Goal: Find specific page/section: Find specific page/section

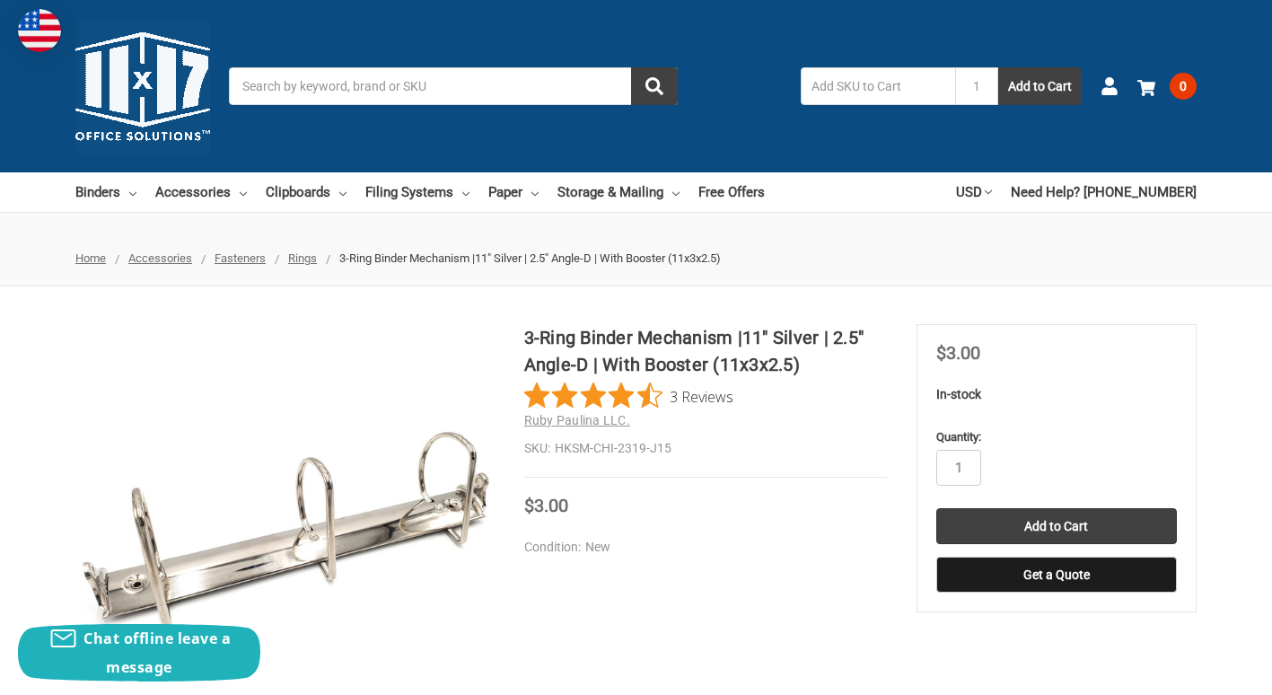
click at [302, 255] on span "Rings" at bounding box center [302, 257] width 29 height 13
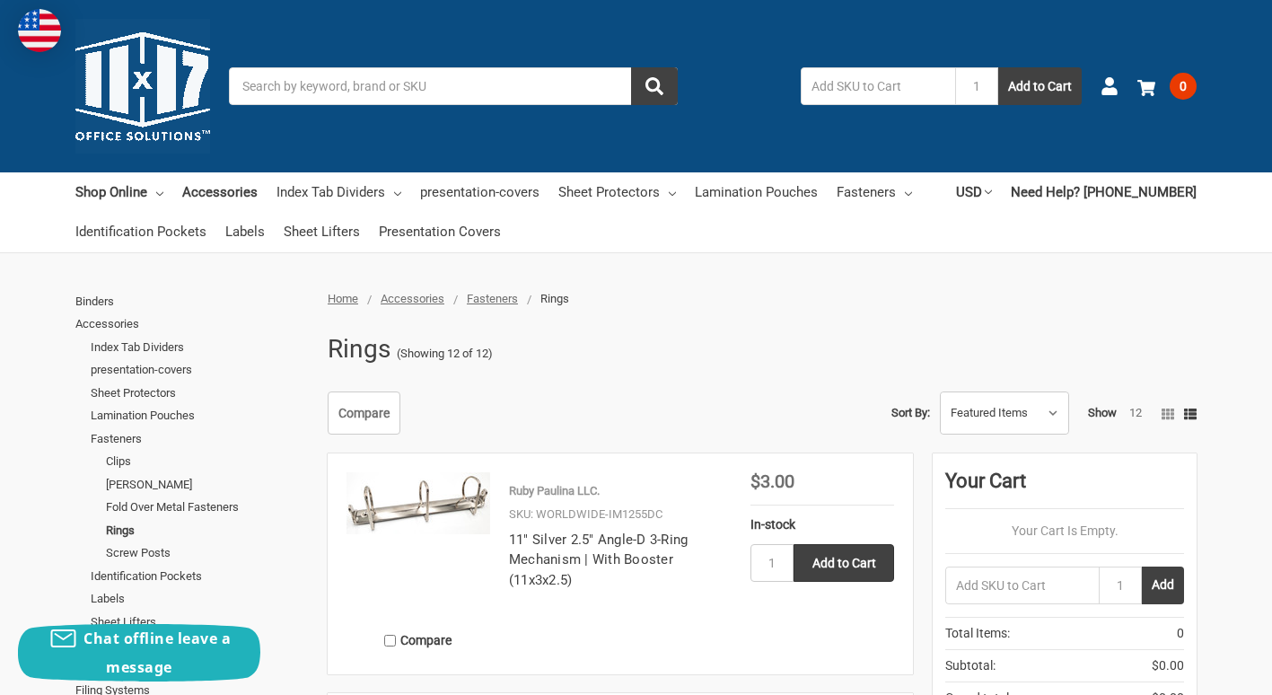
click at [354, 91] on input "Search" at bounding box center [453, 86] width 449 height 38
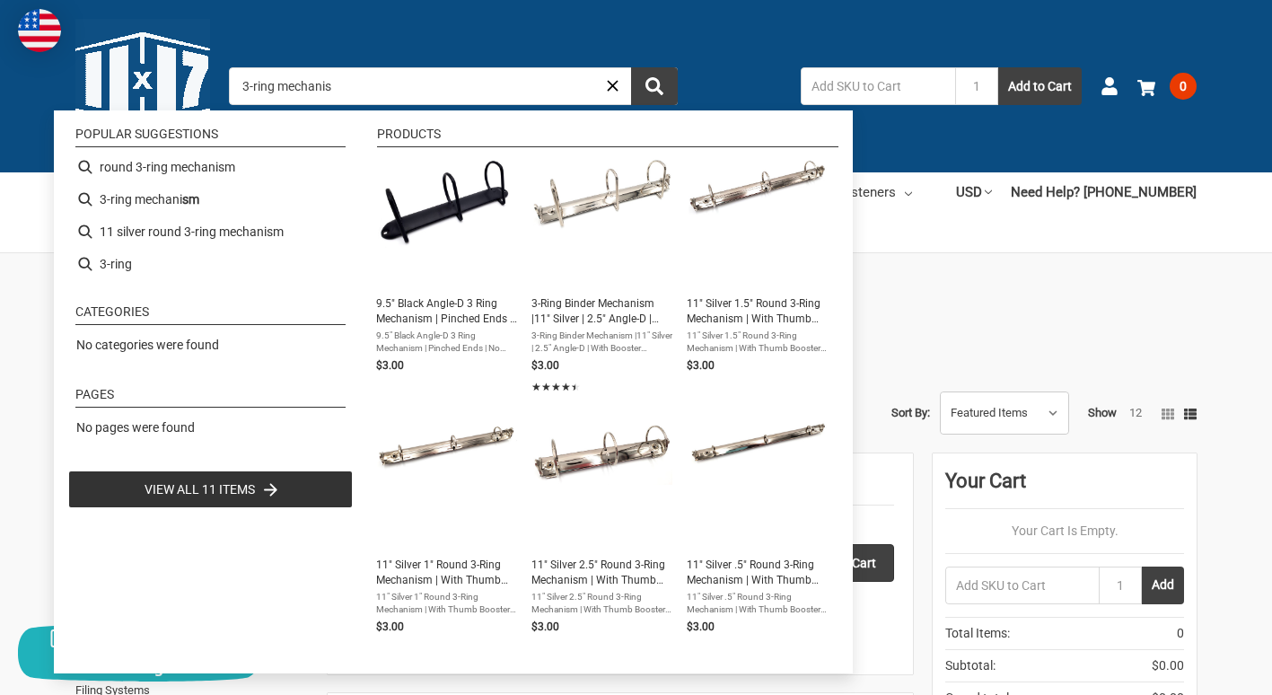
type input "3-ring mechanism"
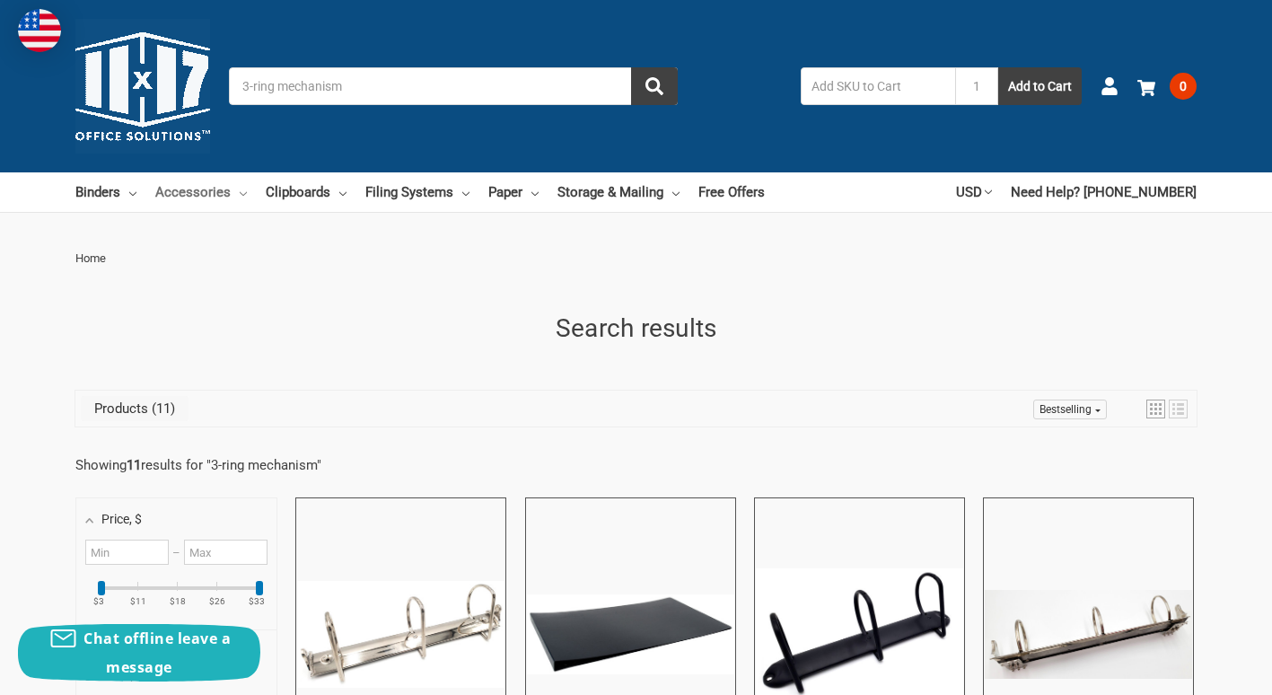
click at [233, 185] on link "Accessories" at bounding box center [201, 191] width 92 height 39
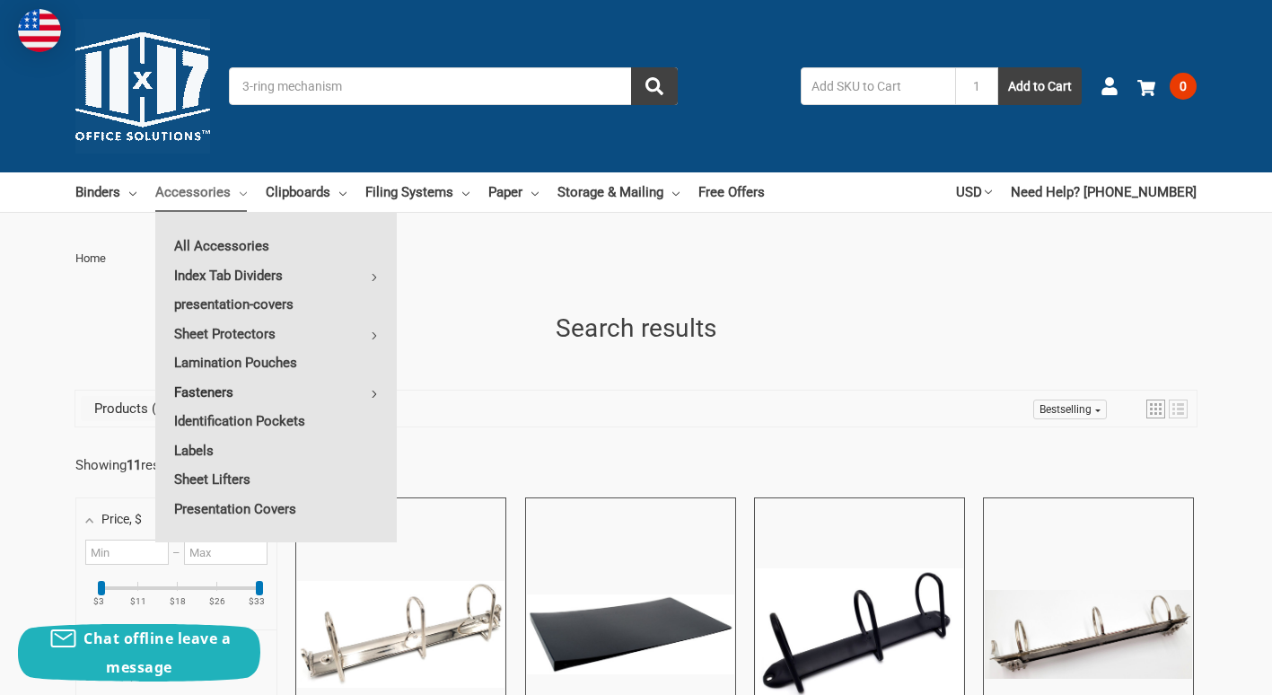
click at [231, 390] on link "Fasteners" at bounding box center [275, 392] width 241 height 29
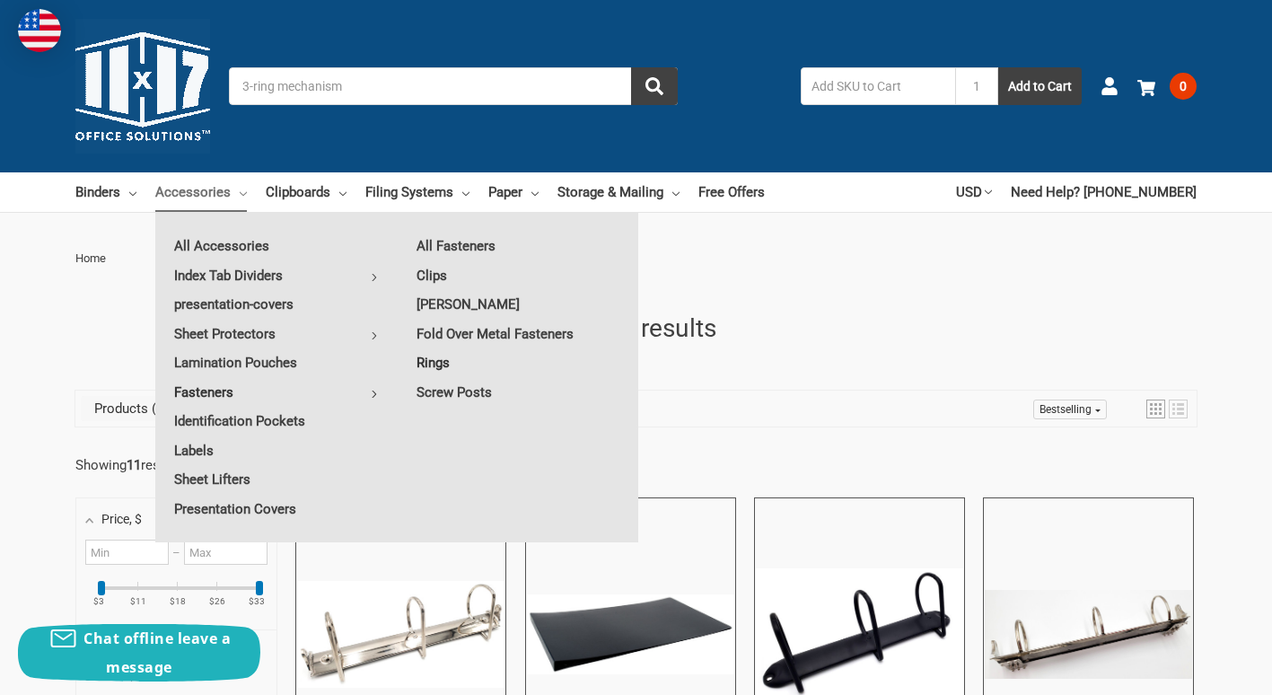
click at [440, 361] on link "Rings" at bounding box center [518, 362] width 241 height 29
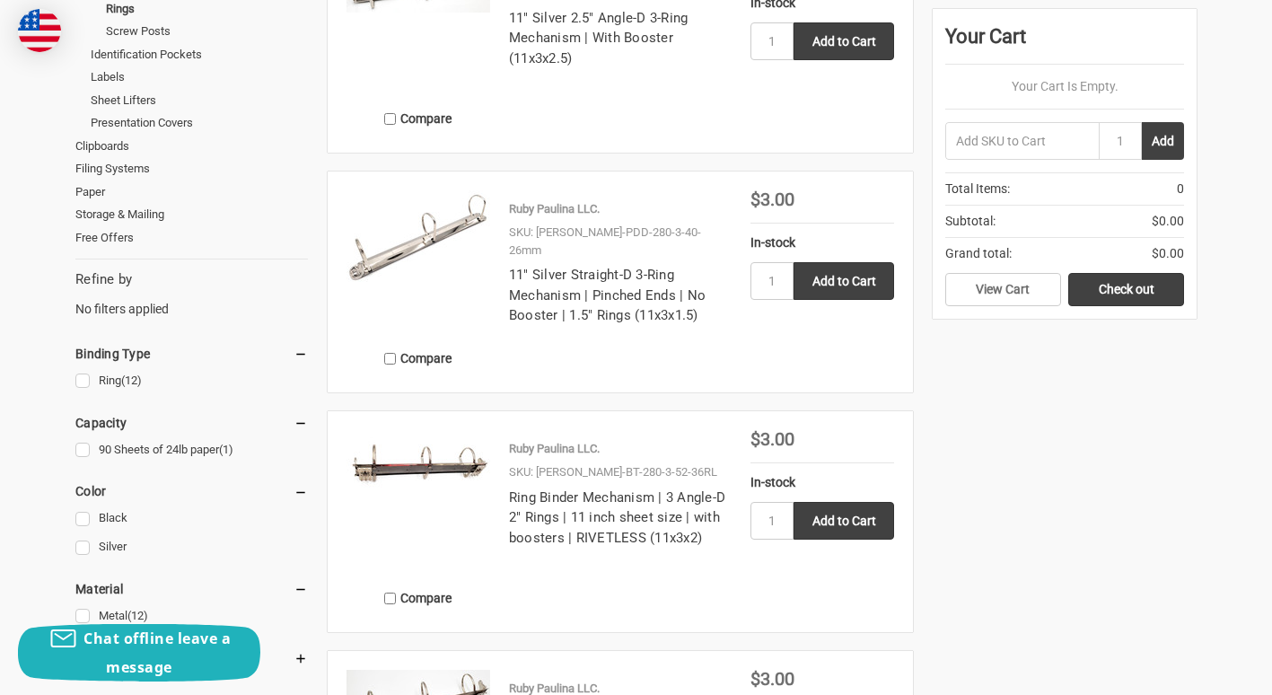
scroll to position [521, 0]
